Goal: Task Accomplishment & Management: Manage account settings

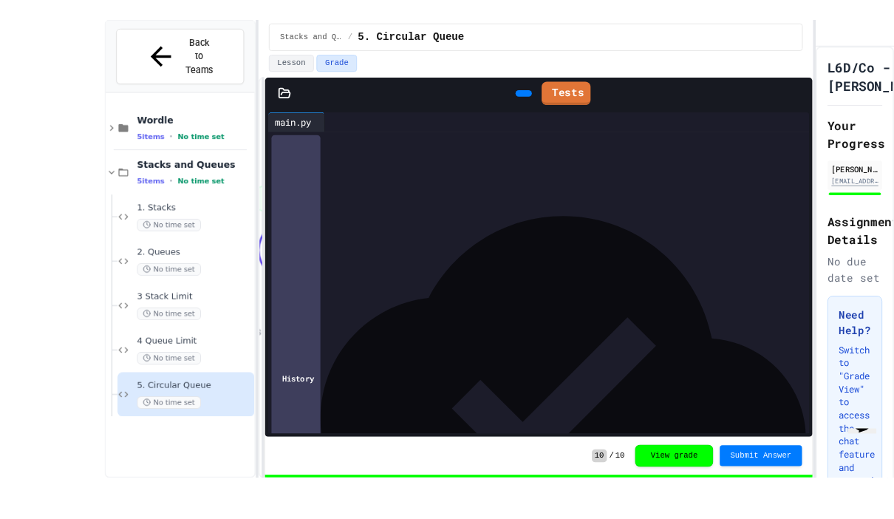
scroll to position [27, 0]
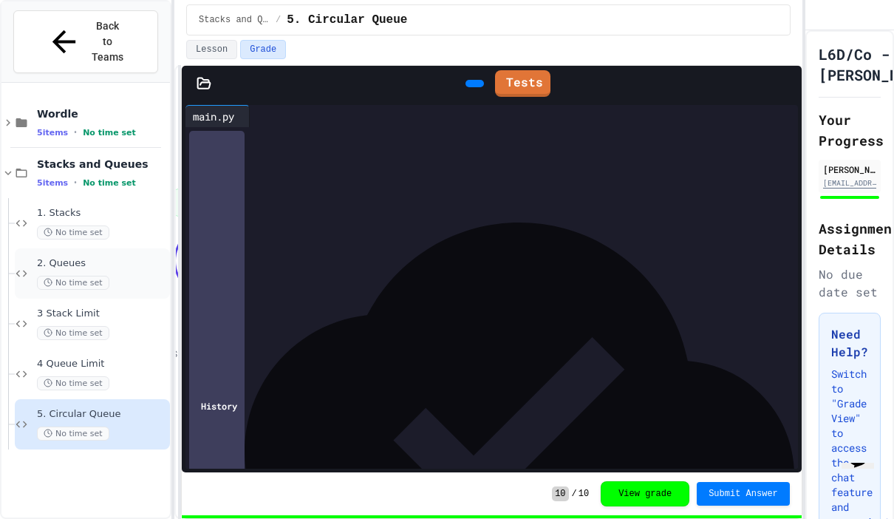
click at [120, 276] on div "No time set" at bounding box center [102, 283] width 130 height 14
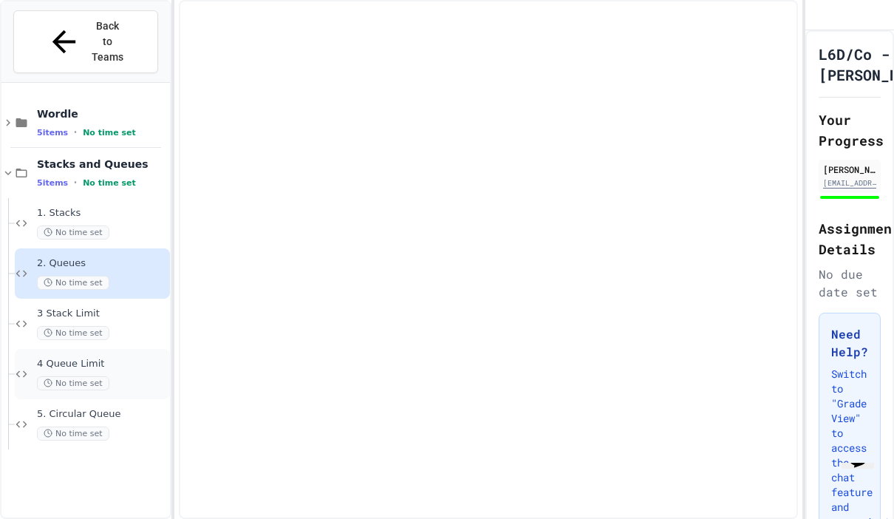
click at [120, 357] on span "4 Queue Limit" at bounding box center [102, 363] width 130 height 13
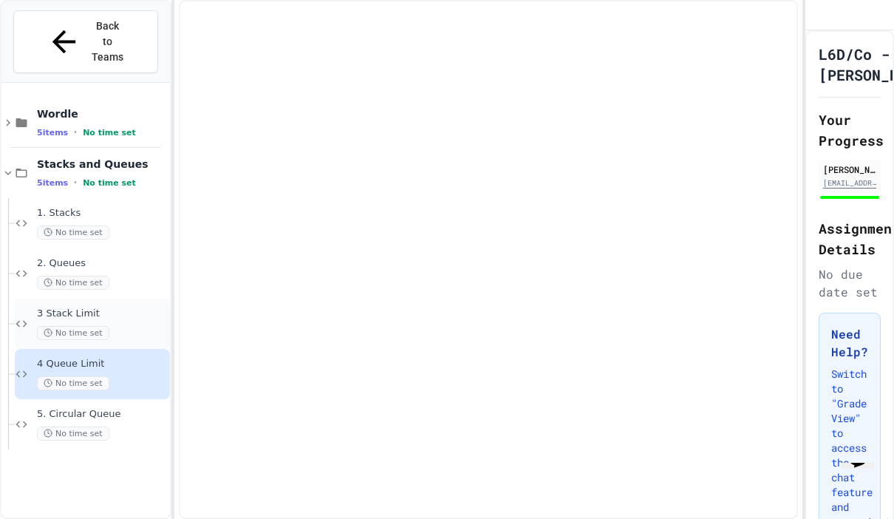
click at [104, 326] on span "No time set" at bounding box center [73, 333] width 72 height 14
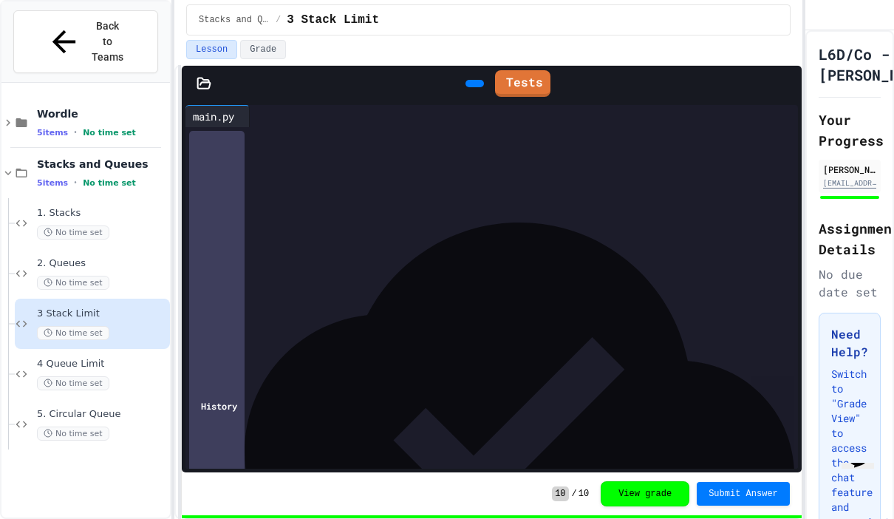
click at [786, 390] on link at bounding box center [787, 390] width 6 height 0
click at [216, 297] on div "******" at bounding box center [220, 308] width 53 height 22
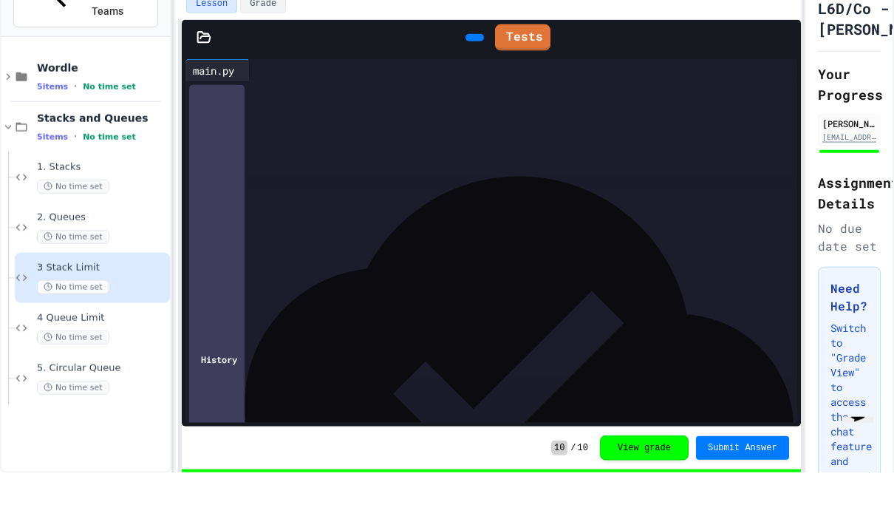
scroll to position [59, 0]
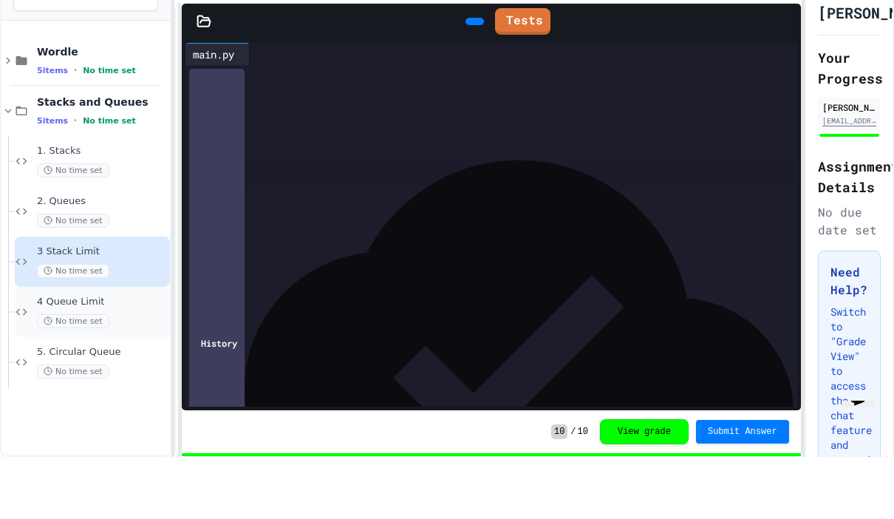
click at [99, 376] on span "No time set" at bounding box center [73, 383] width 72 height 14
